Goal: Navigation & Orientation: Find specific page/section

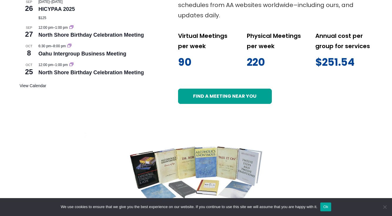
scroll to position [382, 0]
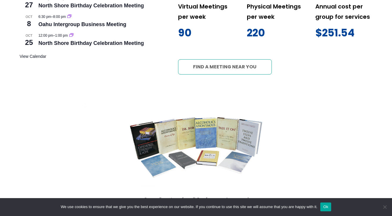
click at [199, 71] on link "Find a meeting near you" at bounding box center [225, 66] width 94 height 15
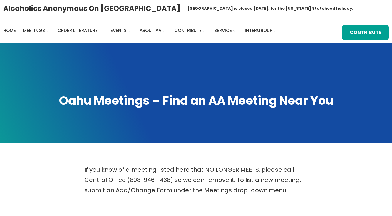
scroll to position [176, 0]
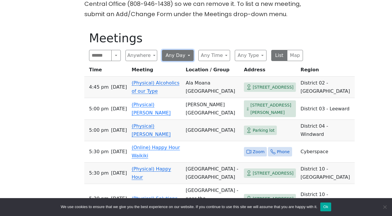
click at [184, 55] on button "Any Day" at bounding box center [178, 55] width 32 height 11
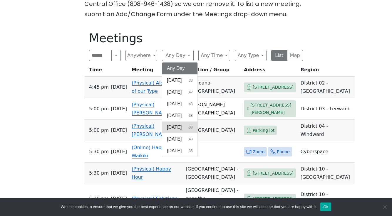
click at [175, 128] on span "[DATE]" at bounding box center [174, 127] width 15 height 7
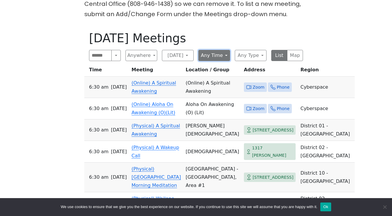
click at [214, 57] on button "Any Time" at bounding box center [214, 55] width 32 height 11
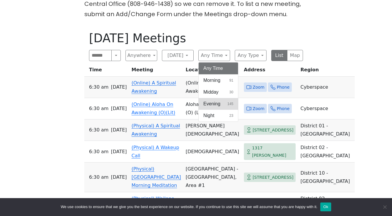
click at [209, 102] on span "Evening" at bounding box center [211, 103] width 17 height 7
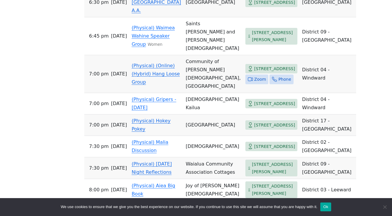
scroll to position [499, 0]
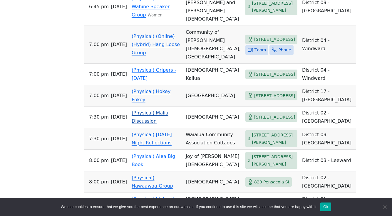
click at [254, 118] on span "[STREET_ADDRESS]" at bounding box center [274, 117] width 41 height 7
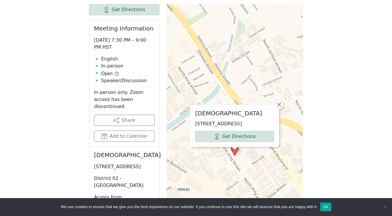
scroll to position [203, 0]
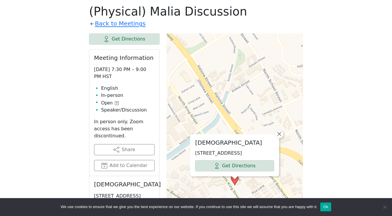
scroll to position [499, 0]
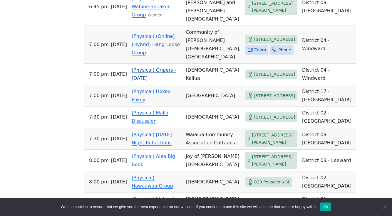
click at [139, 77] on link "(Physical) Gripers - [DATE]" at bounding box center [154, 74] width 45 height 14
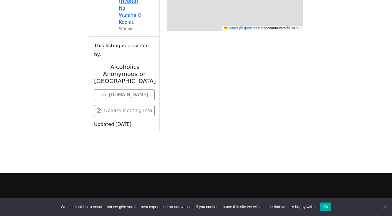
scroll to position [203, 0]
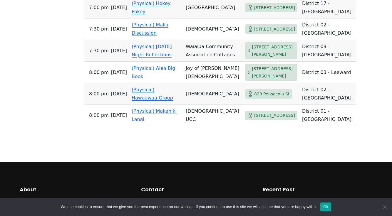
scroll to position [616, 0]
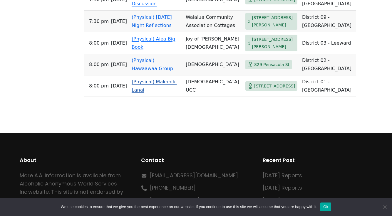
click at [150, 93] on link "(Physical) Makahiki Lanai" at bounding box center [154, 86] width 45 height 14
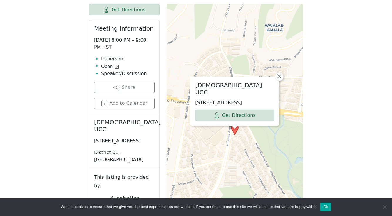
scroll to position [173, 0]
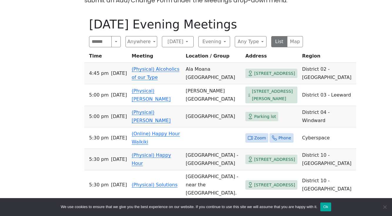
scroll to position [161, 0]
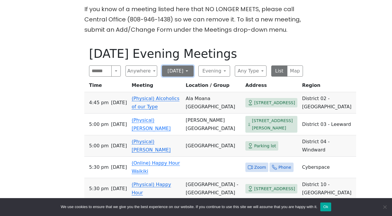
click at [167, 72] on button "[DATE]" at bounding box center [178, 70] width 32 height 11
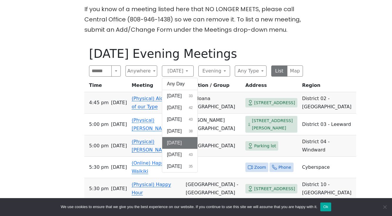
drag, startPoint x: 179, startPoint y: 155, endPoint x: 179, endPoint y: 149, distance: 6.5
click at [179, 154] on span "[DATE]" at bounding box center [174, 154] width 15 height 7
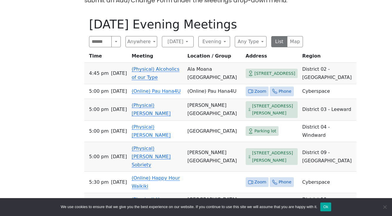
scroll to position [161, 0]
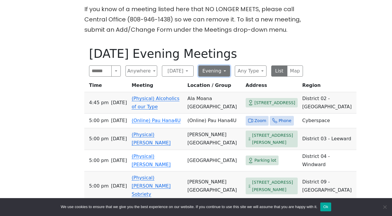
click at [220, 69] on button "Evening" at bounding box center [214, 70] width 32 height 11
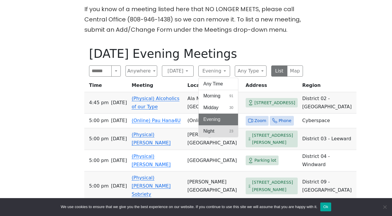
click at [213, 130] on span "Night" at bounding box center [208, 131] width 11 height 7
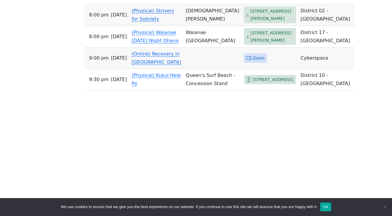
scroll to position [190, 0]
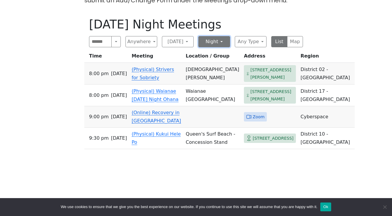
click at [206, 41] on button "Night" at bounding box center [214, 41] width 32 height 11
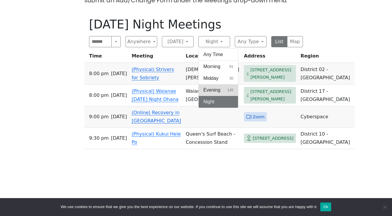
click at [204, 89] on span "Evening" at bounding box center [211, 90] width 17 height 7
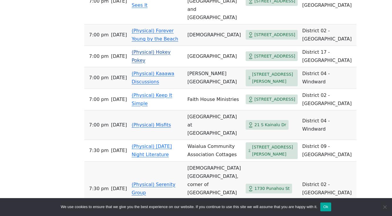
scroll to position [513, 0]
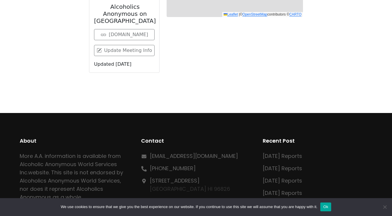
scroll to position [203, 0]
